Goal: Find specific page/section: Find specific page/section

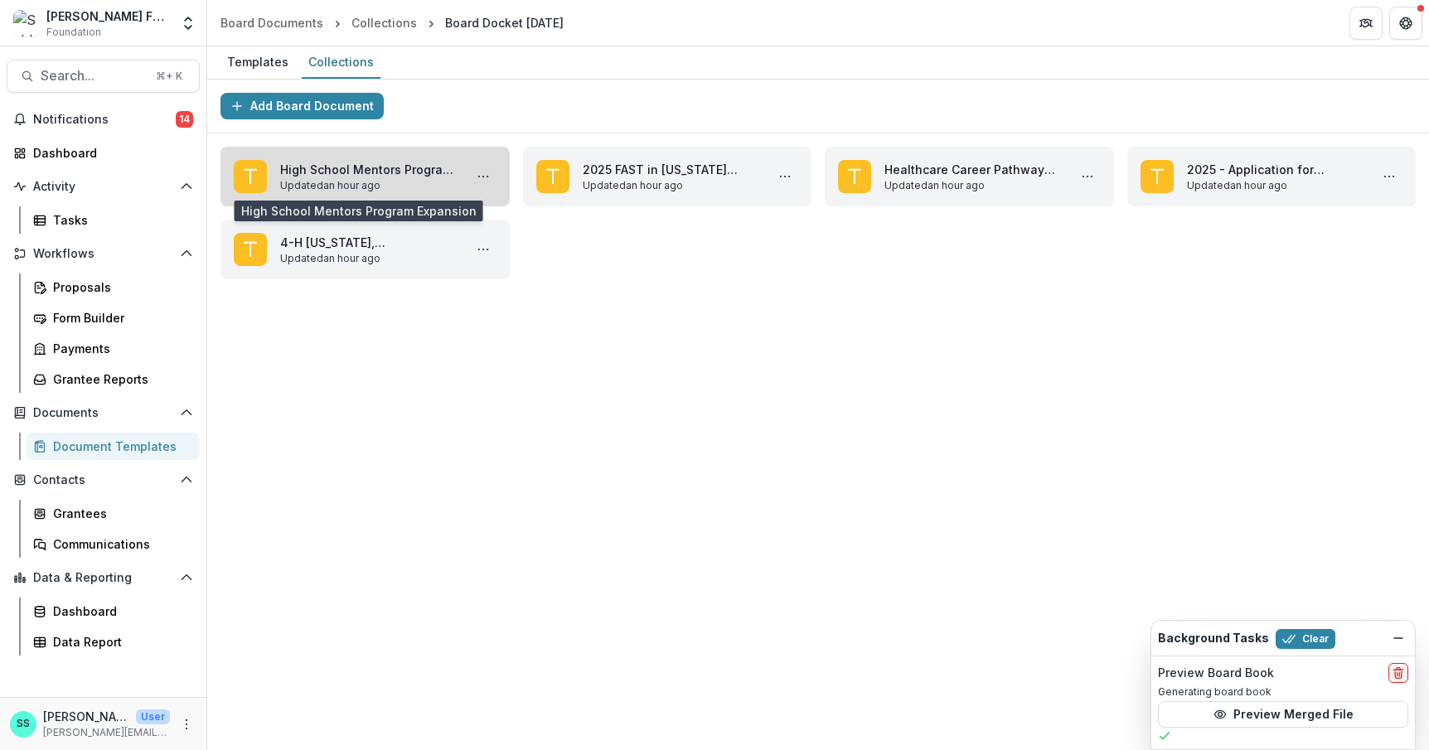
click at [341, 178] on link "High School Mentors Program Expansion" at bounding box center [368, 169] width 177 height 17
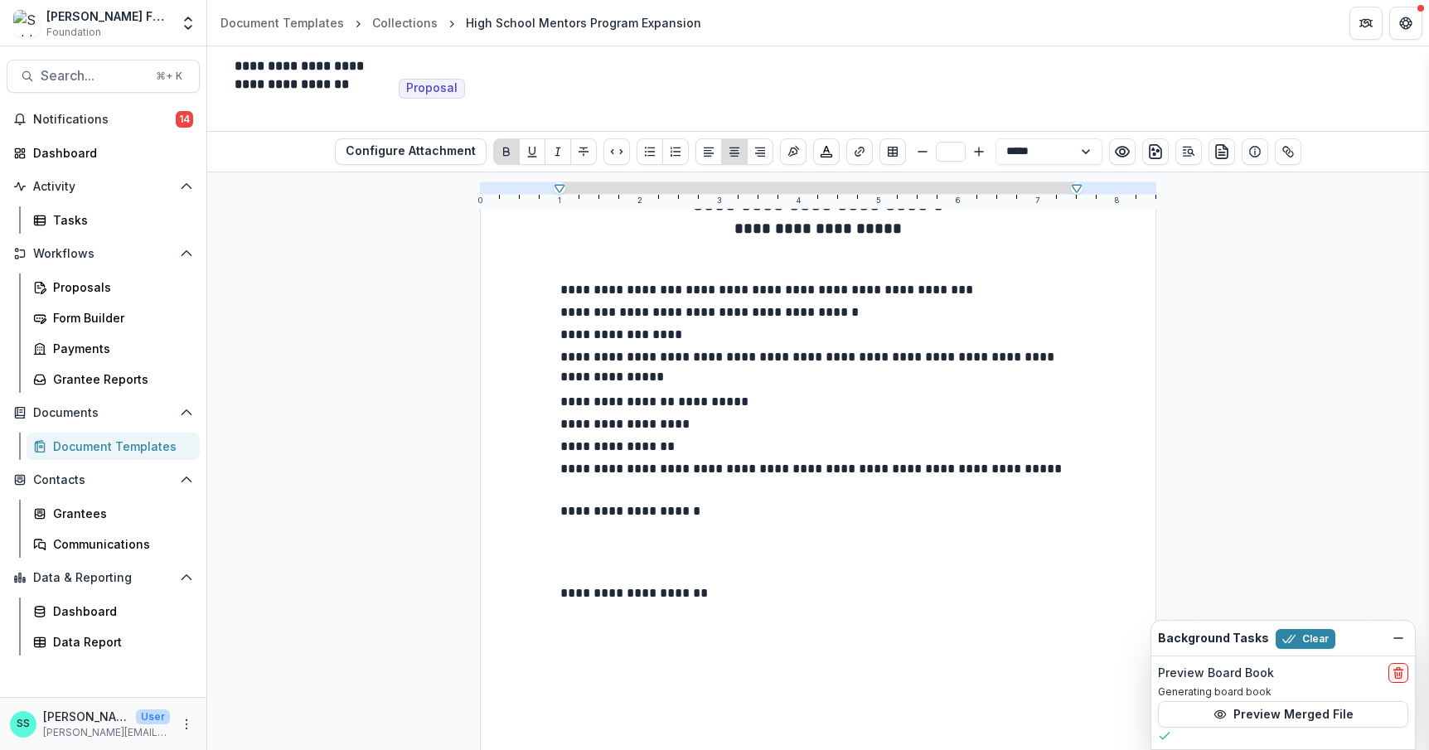
scroll to position [123, 0]
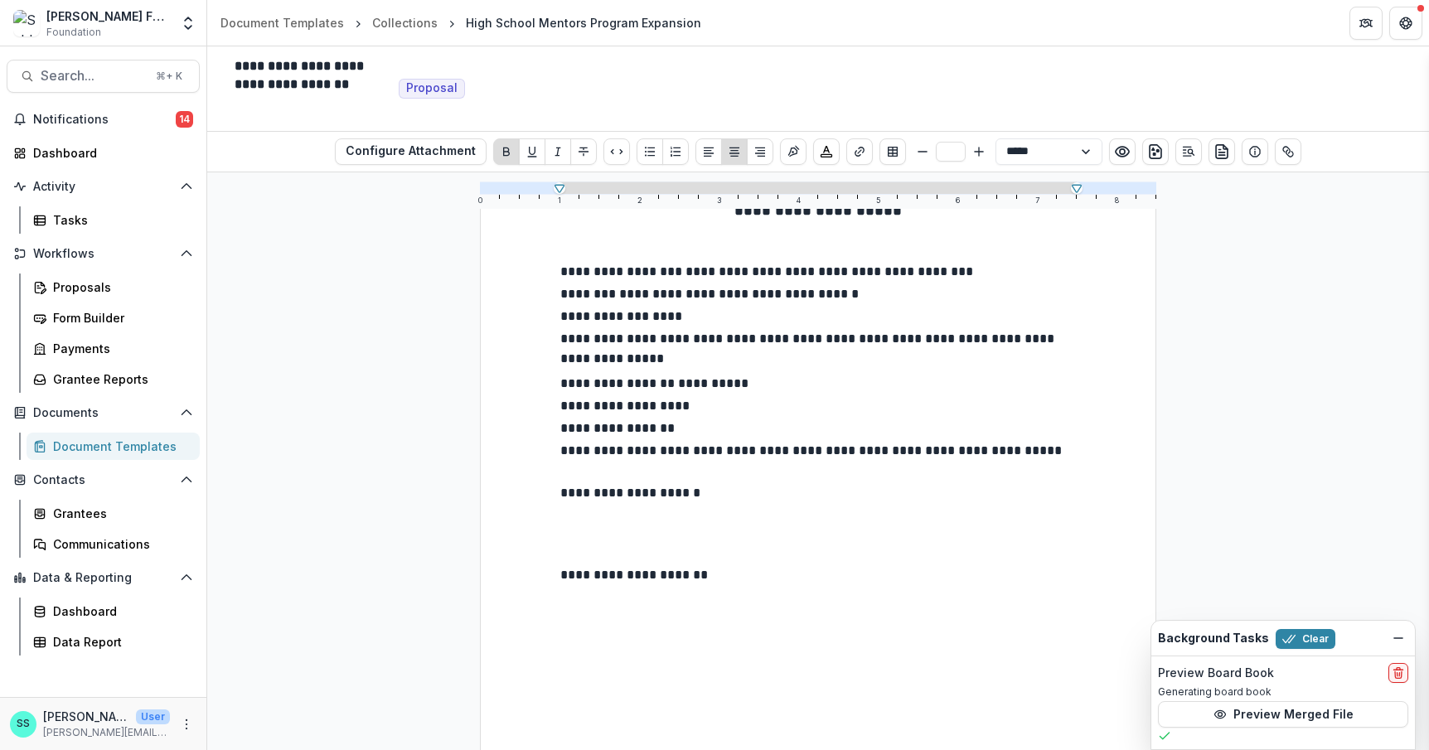
type input "**"
click at [741, 419] on p "**********" at bounding box center [818, 407] width 516 height 22
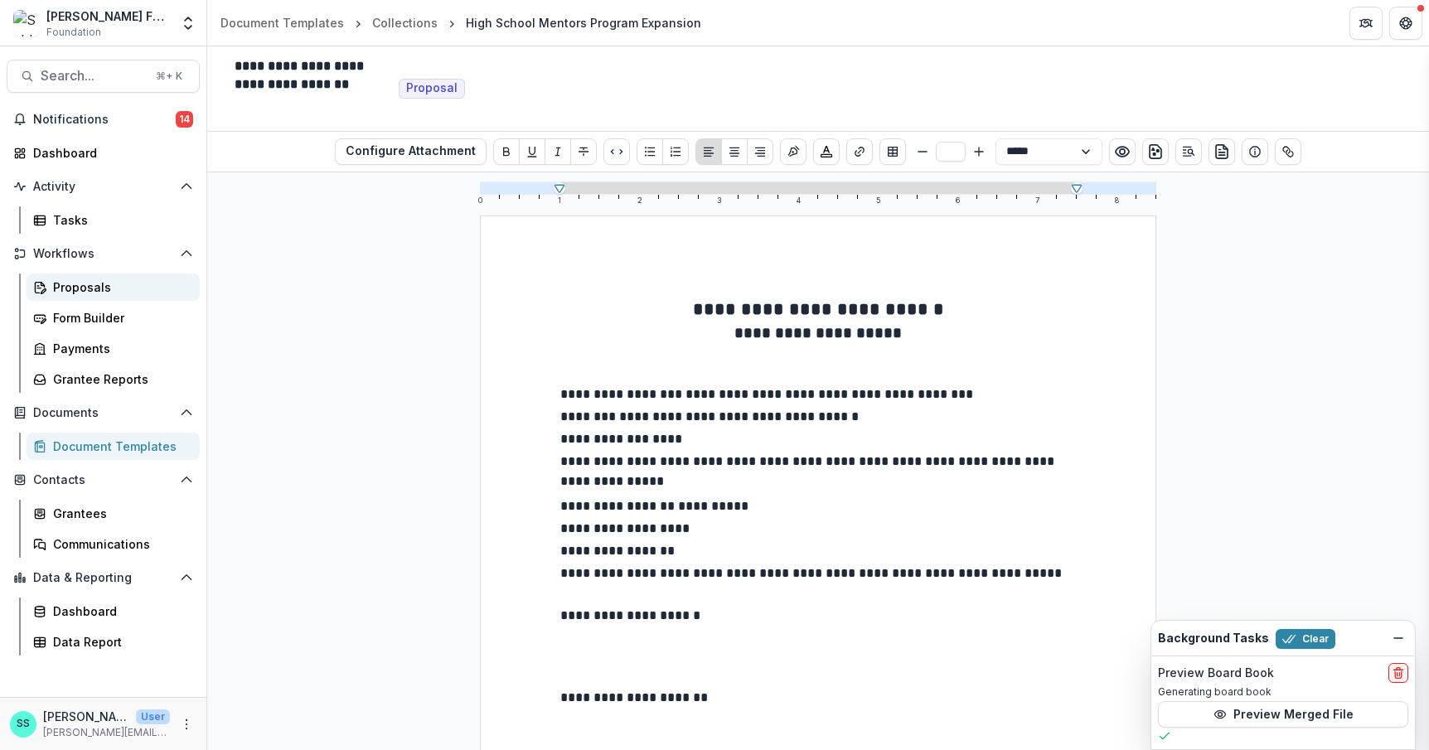
click at [97, 296] on div "Proposals" at bounding box center [119, 287] width 133 height 17
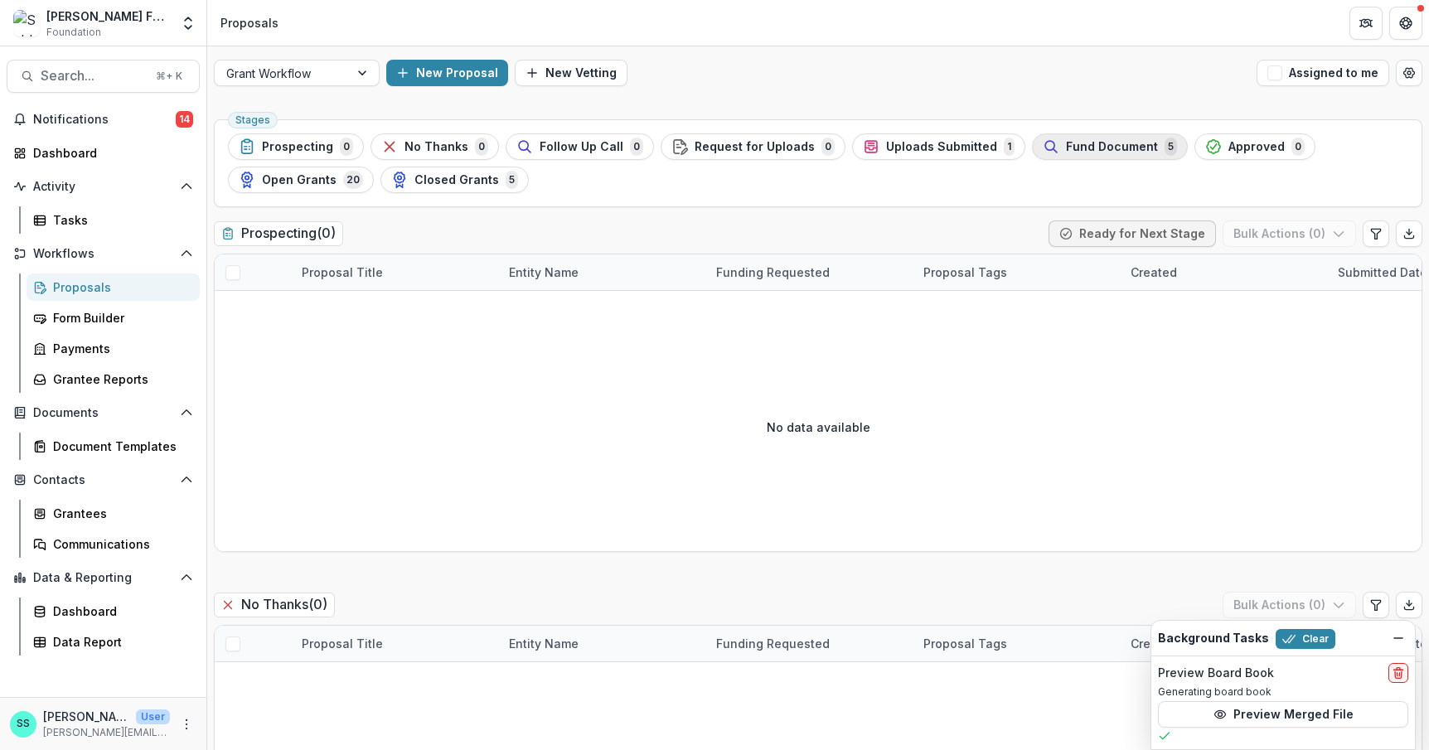
click at [1158, 154] on span "Fund Document" at bounding box center [1112, 147] width 92 height 14
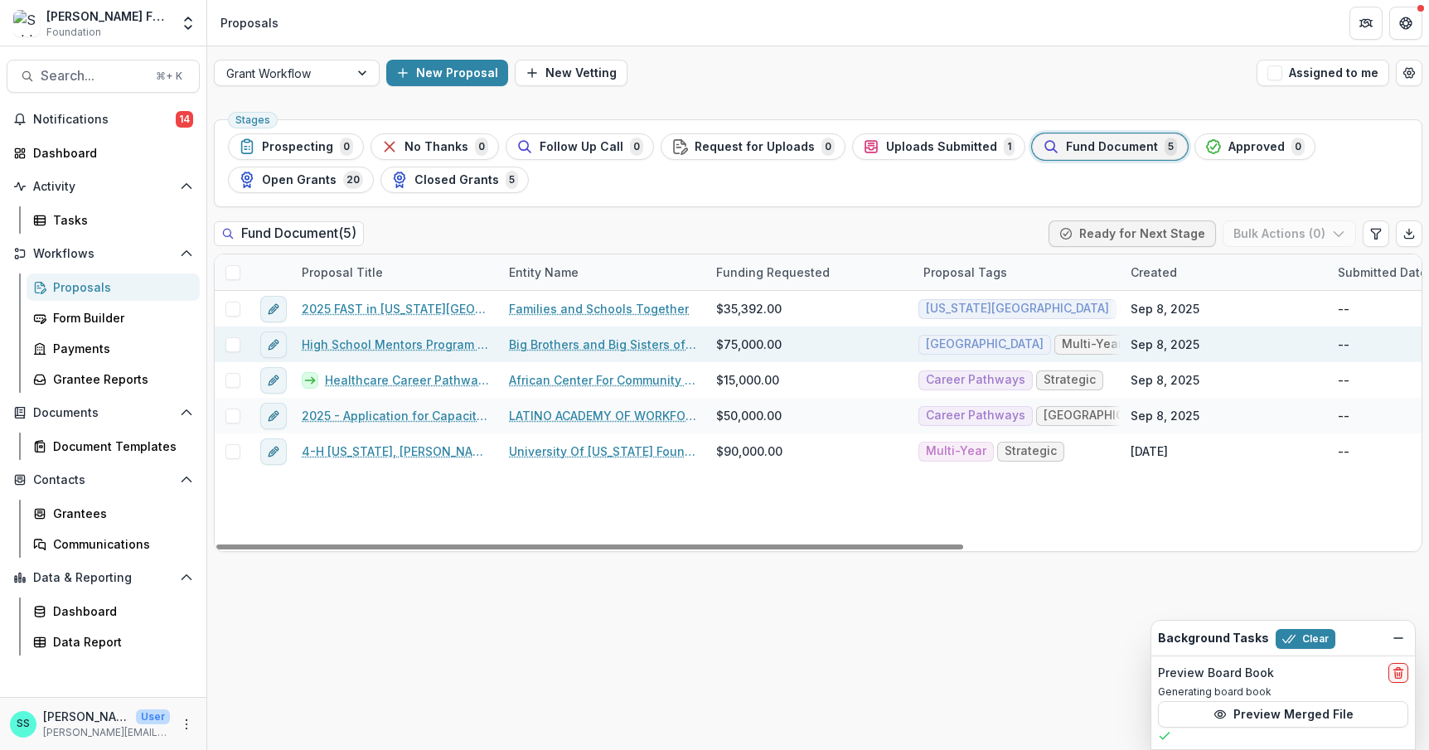
click at [379, 353] on link "High School Mentors Program Expansion" at bounding box center [395, 344] width 187 height 17
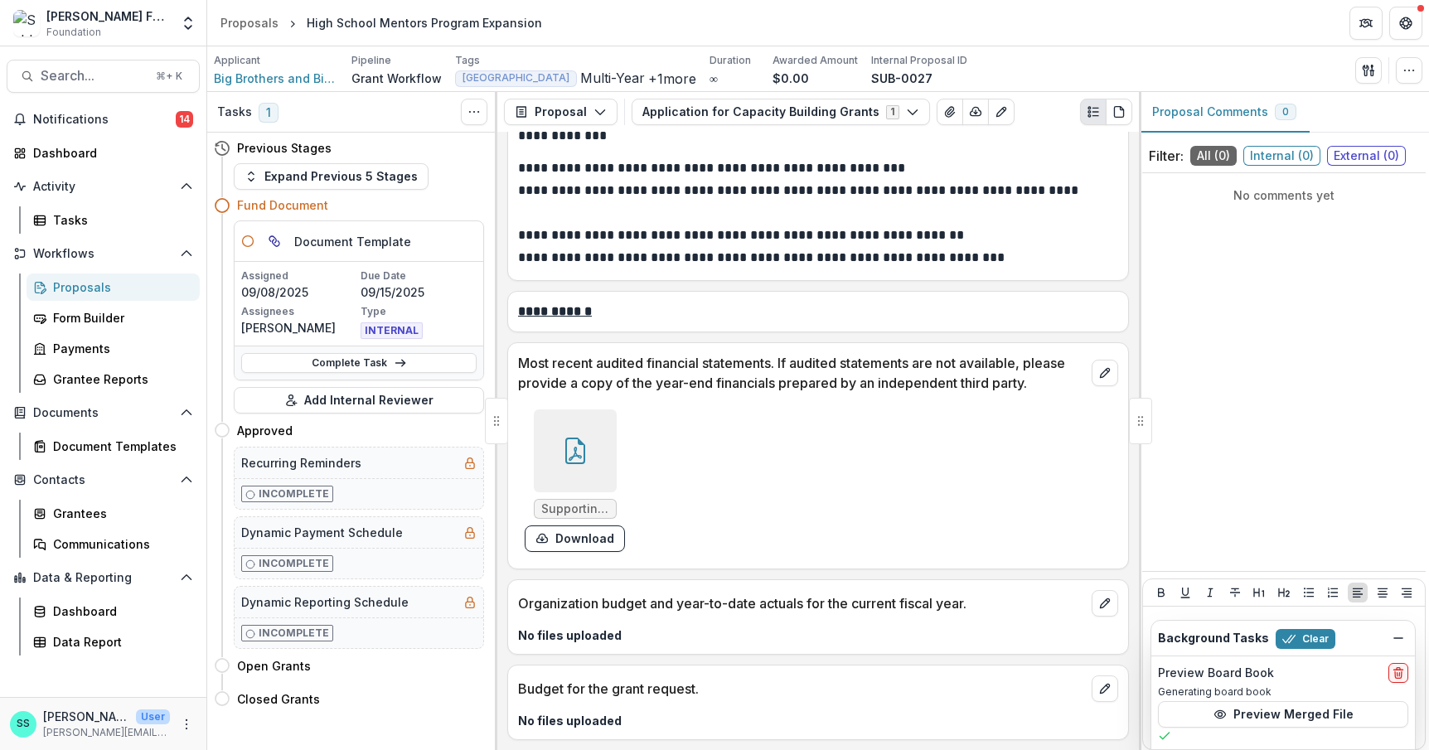
scroll to position [5620, 0]
click at [575, 438] on icon at bounding box center [575, 451] width 27 height 27
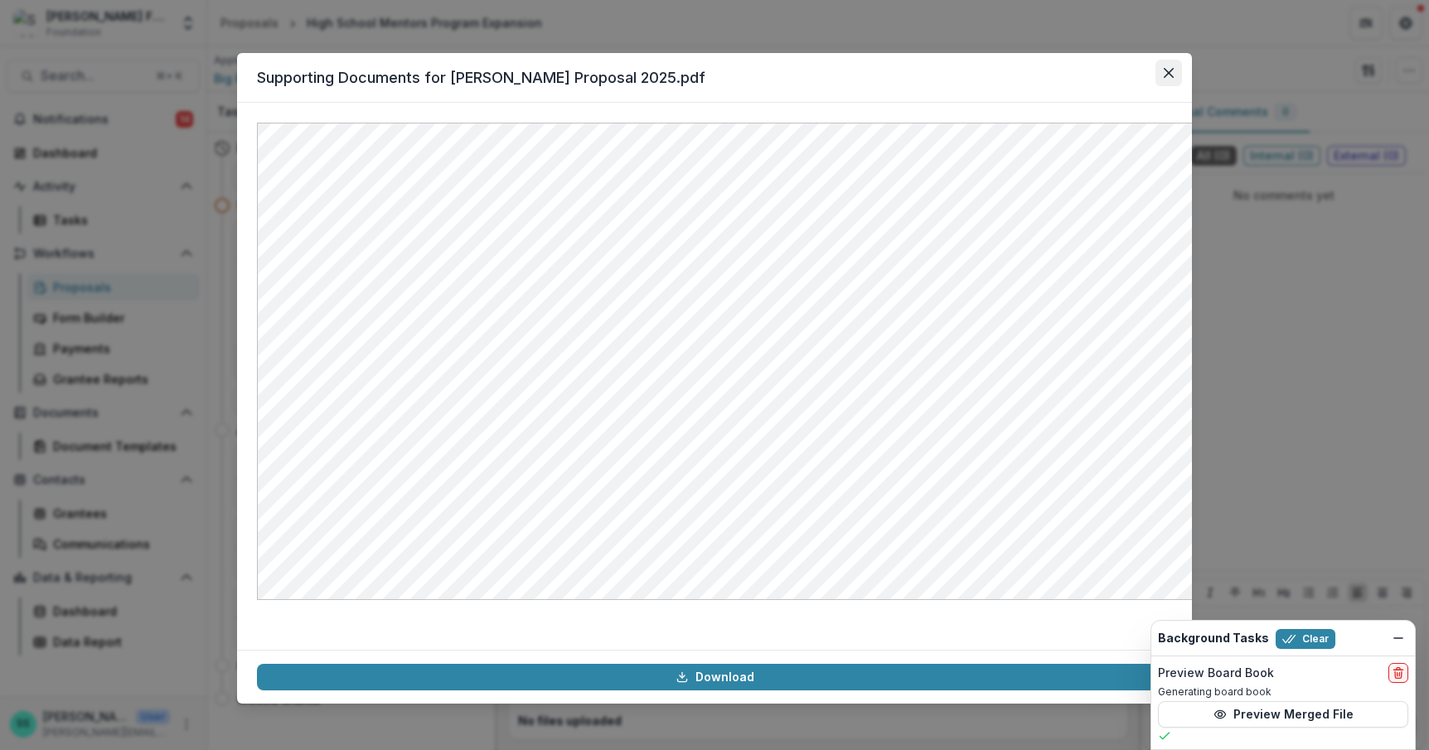
click at [1174, 78] on icon "Close" at bounding box center [1169, 73] width 10 height 10
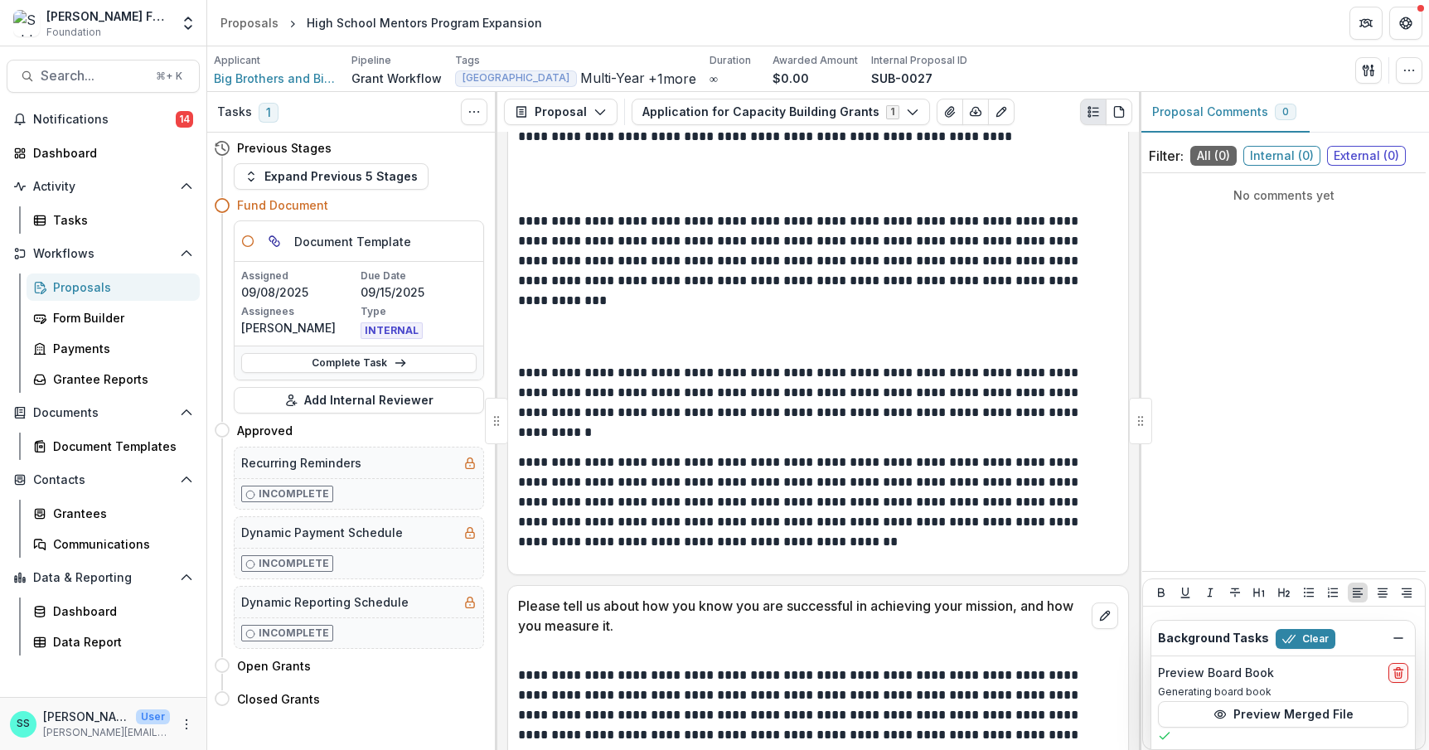
scroll to position [2517, 0]
